Goal: Information Seeking & Learning: Learn about a topic

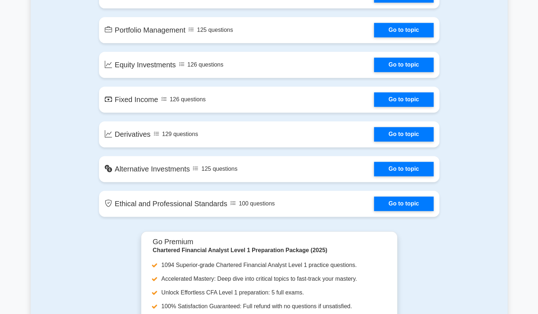
scroll to position [557, 0]
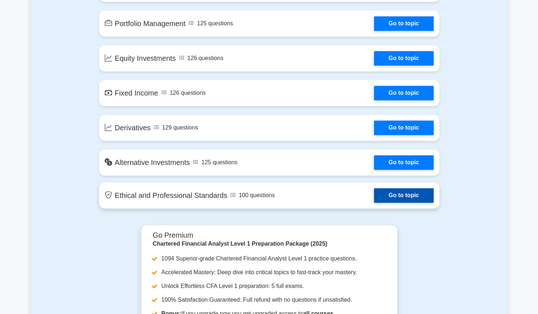
click at [423, 196] on link "Go to topic" at bounding box center [403, 195] width 59 height 14
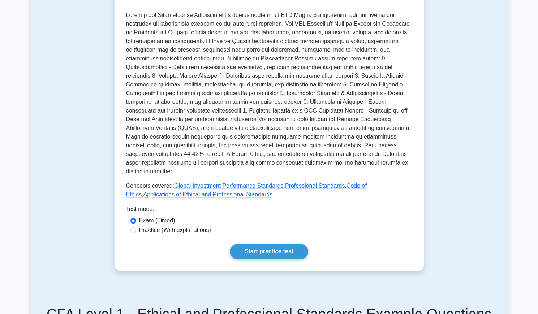
scroll to position [221, 0]
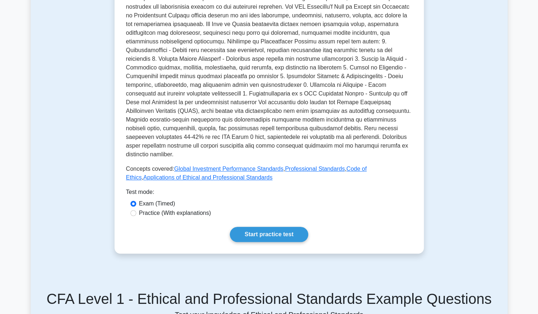
click at [135, 209] on div "Practice (With explanations)" at bounding box center [269, 213] width 278 height 9
click at [134, 210] on input "Practice (With explanations)" at bounding box center [133, 213] width 6 height 6
radio input "true"
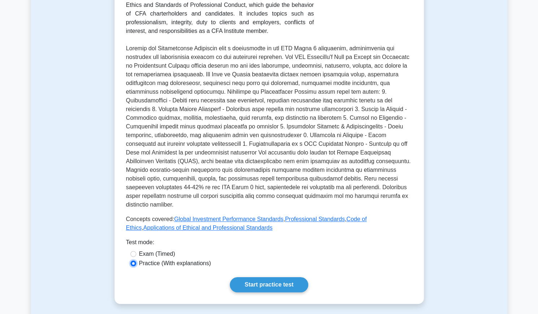
scroll to position [179, 0]
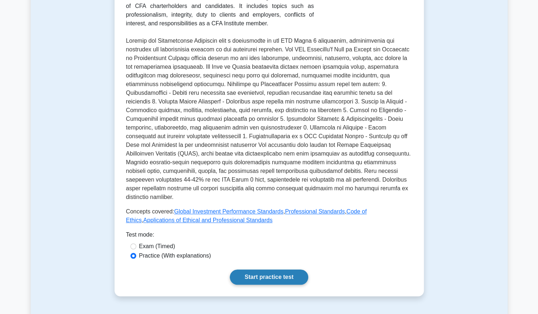
click at [275, 269] on link "Start practice test" at bounding box center [269, 276] width 78 height 15
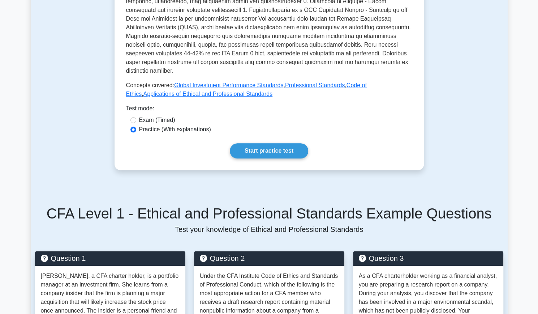
scroll to position [0, 0]
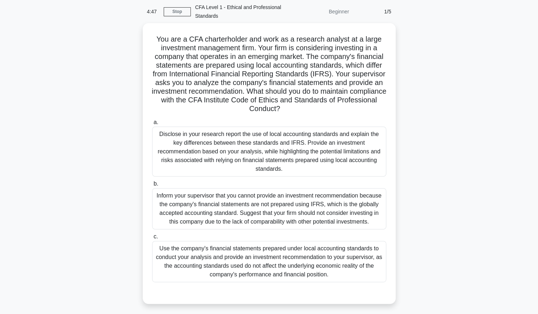
scroll to position [26, 0]
